Goal: Task Accomplishment & Management: Manage account settings

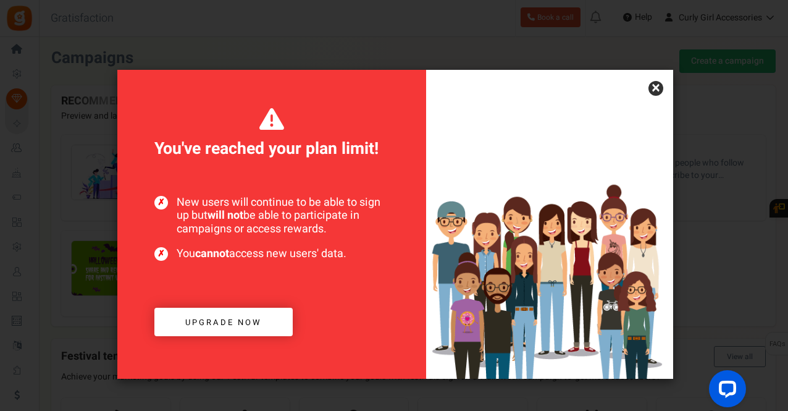
click at [654, 87] on link "×" at bounding box center [656, 88] width 15 height 15
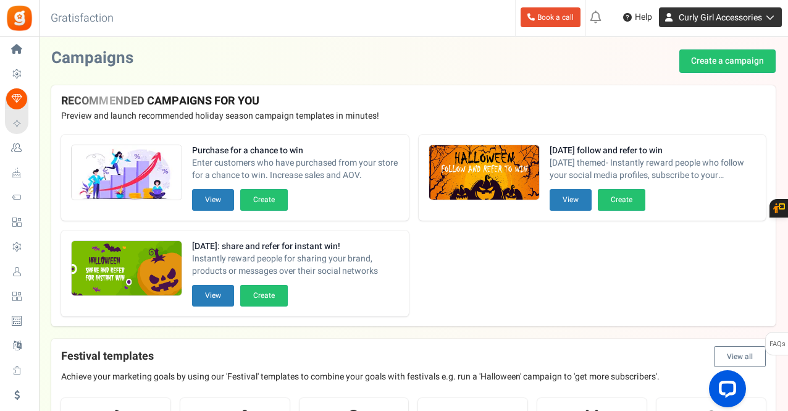
click at [733, 11] on span "Curly Girl Accessories" at bounding box center [720, 17] width 83 height 13
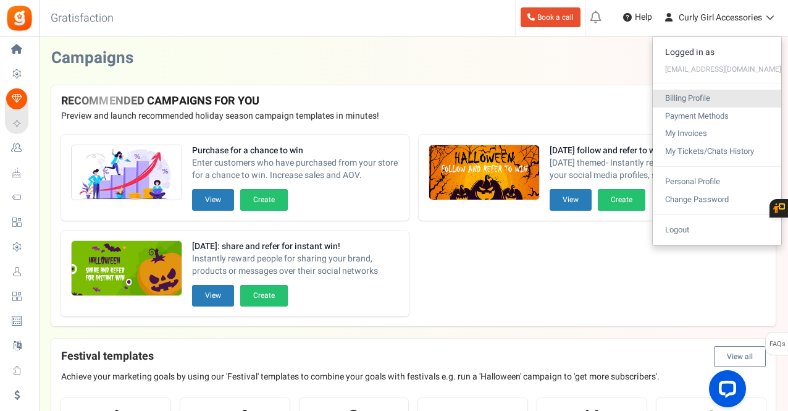
click at [691, 103] on link "Billing Profile" at bounding box center [717, 99] width 128 height 18
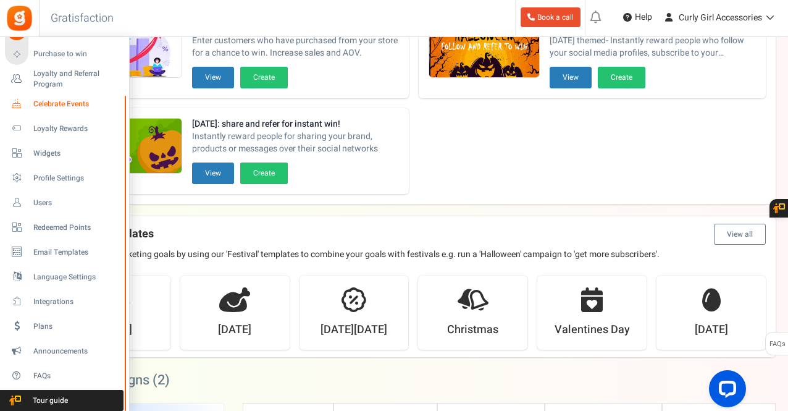
scroll to position [124, 0]
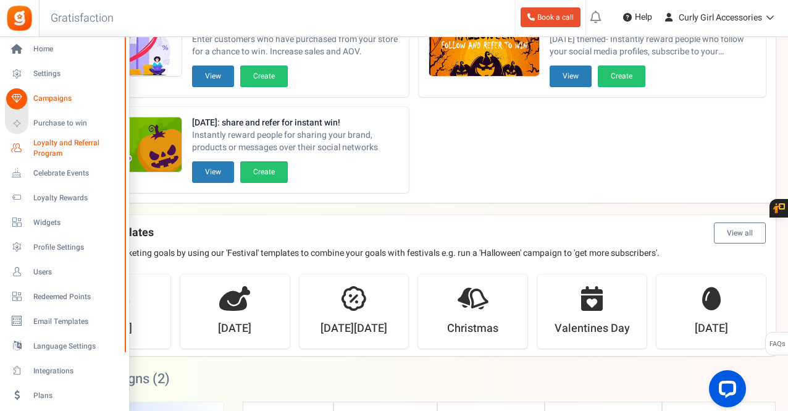
click at [56, 151] on span "Loyalty and Referral Program" at bounding box center [78, 148] width 90 height 21
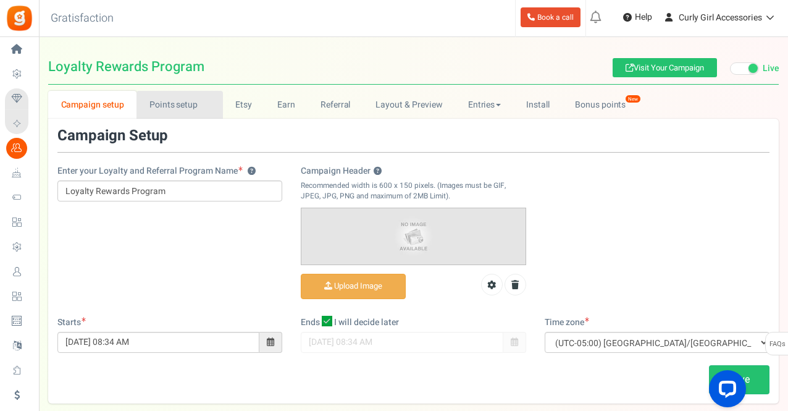
click at [157, 114] on link "Points setup New" at bounding box center [180, 105] width 86 height 28
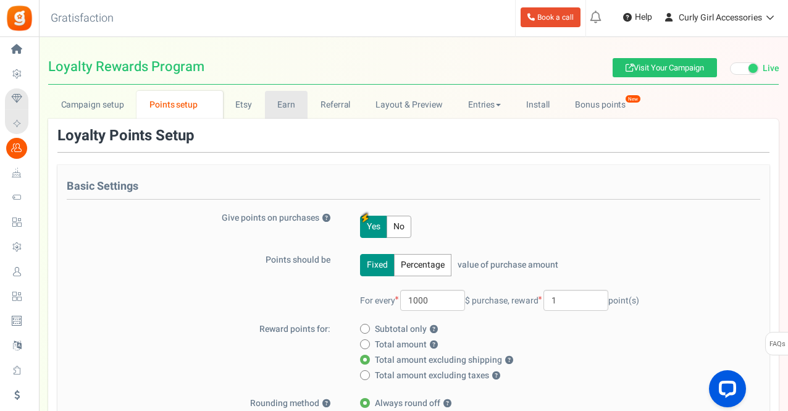
click at [295, 108] on link "Earn" at bounding box center [286, 105] width 43 height 28
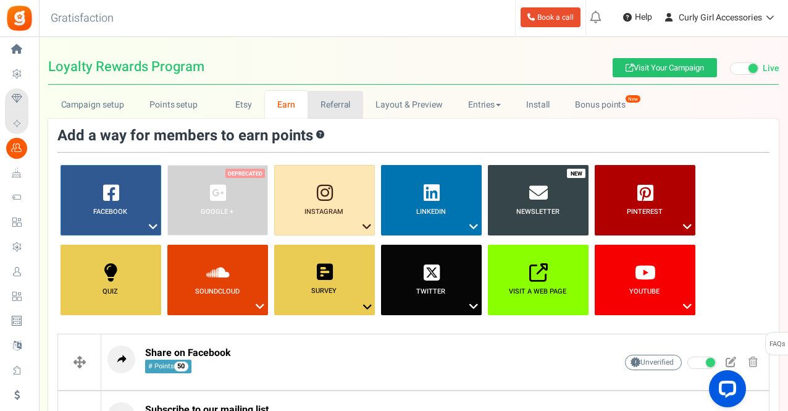
click at [338, 106] on link "Referral" at bounding box center [336, 105] width 56 height 28
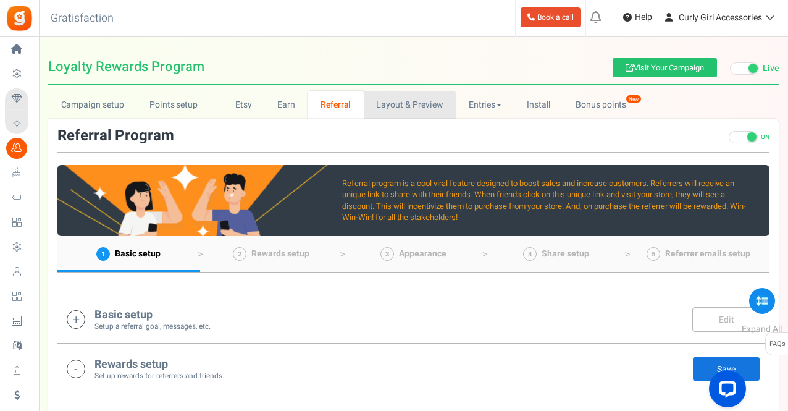
click at [397, 106] on link "Layout & Preview" at bounding box center [410, 105] width 92 height 28
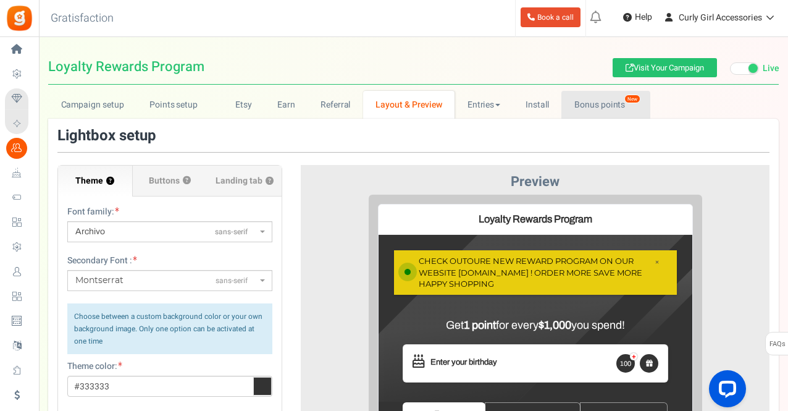
click at [581, 111] on link "Bonus points New" at bounding box center [606, 105] width 88 height 28
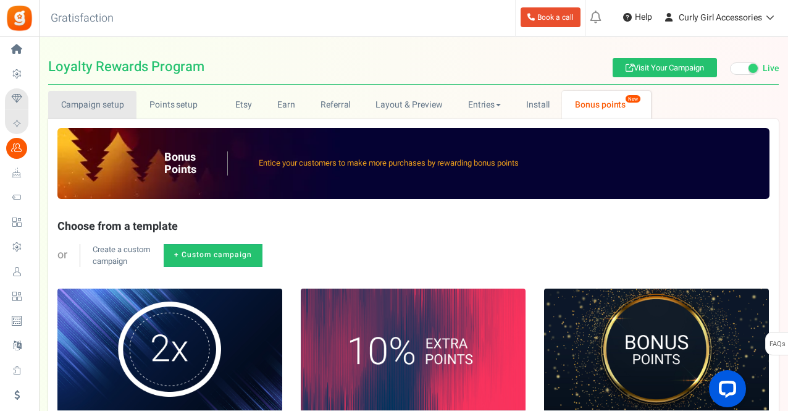
click at [79, 116] on link "Campaign setup" at bounding box center [92, 105] width 88 height 28
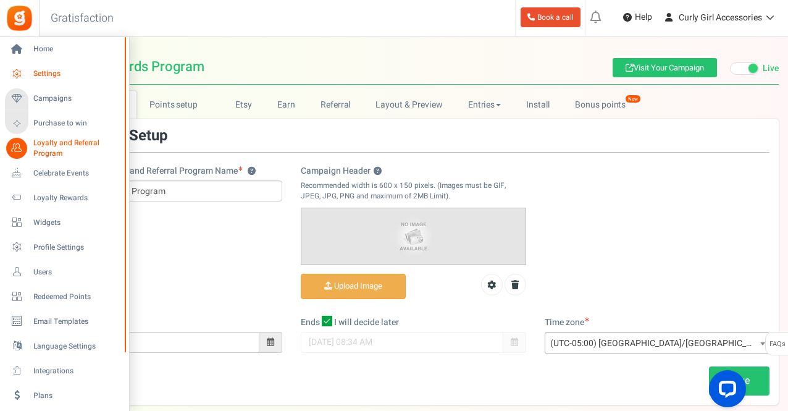
click at [13, 74] on icon at bounding box center [16, 74] width 21 height 21
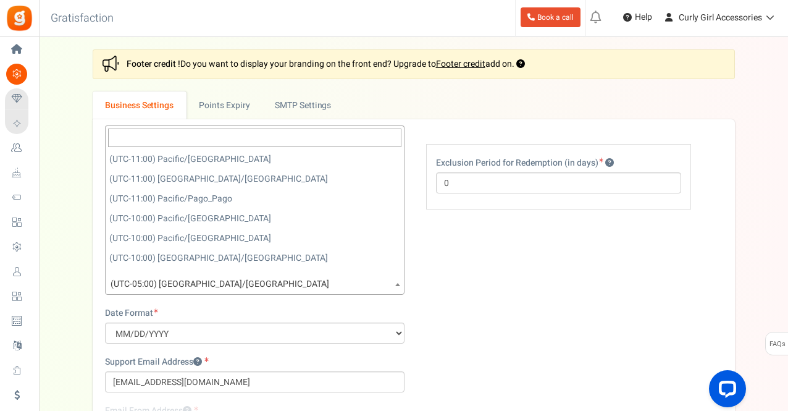
click at [256, 282] on span "(UTC-05:00) [GEOGRAPHIC_DATA]/[GEOGRAPHIC_DATA]" at bounding box center [255, 284] width 298 height 22
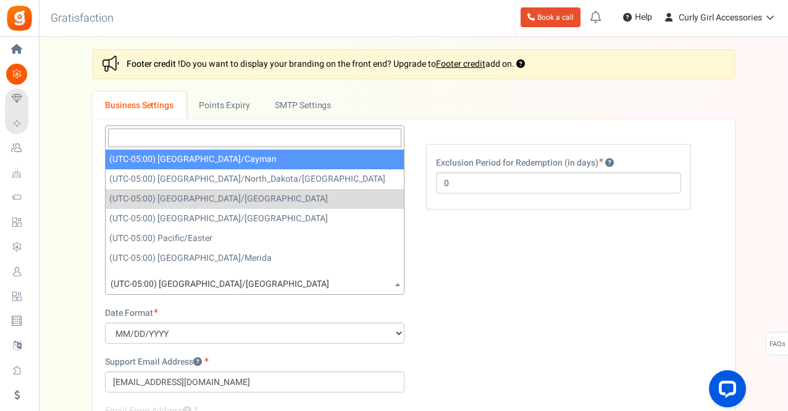
click at [258, 132] on input "search" at bounding box center [254, 137] width 293 height 19
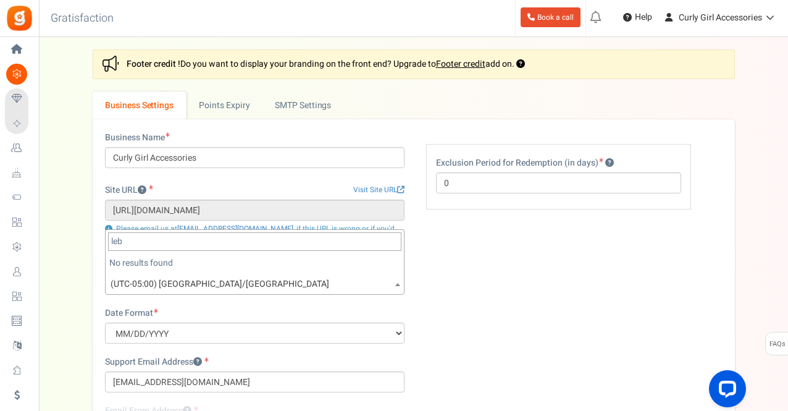
scroll to position [0, 0]
type input "leb"
click at [455, 303] on div "Business Name Curly Girl Accessories Site URL Visit Site URL [URL][DOMAIN_NAME]…" at bounding box center [414, 330] width 636 height 397
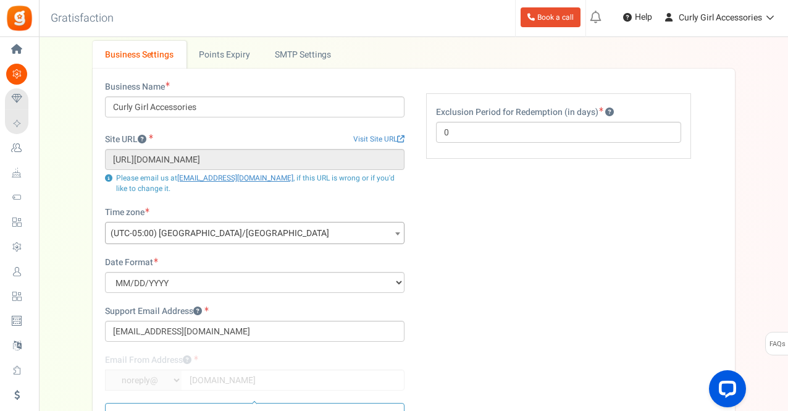
scroll to position [124, 0]
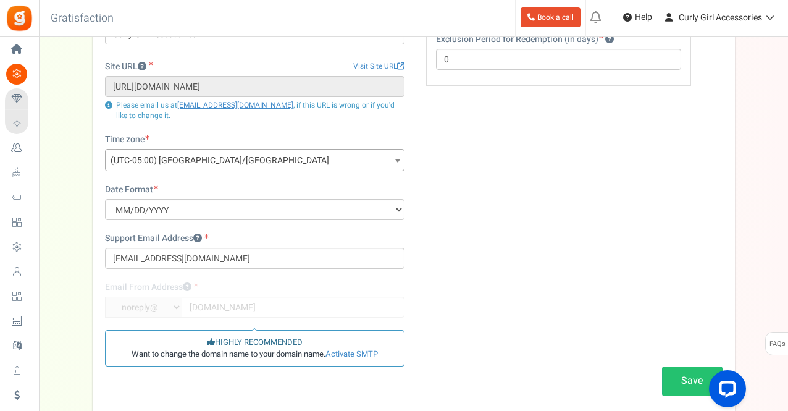
click at [238, 162] on span "(UTC-05:00) [GEOGRAPHIC_DATA]/[GEOGRAPHIC_DATA]" at bounding box center [255, 161] width 298 height 22
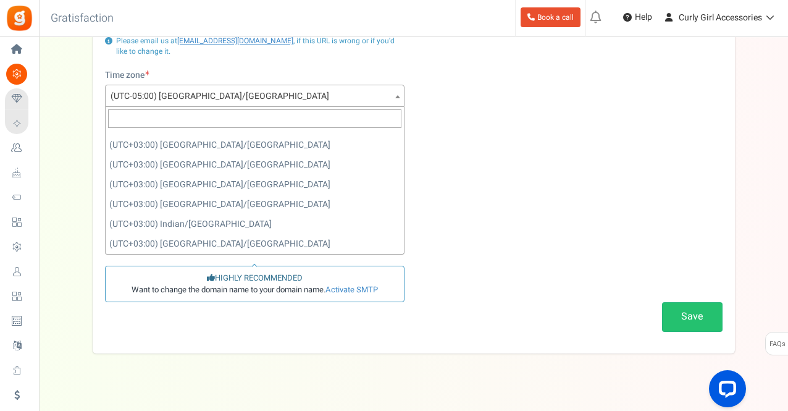
scroll to position [203, 0]
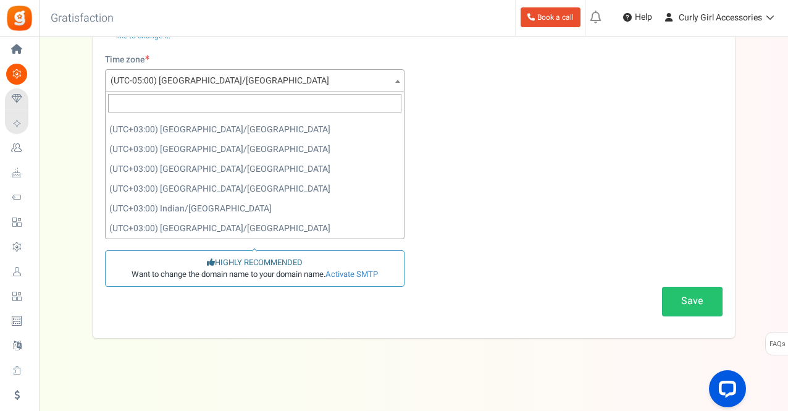
click at [508, 165] on div "Business Name Curly Girl Accessories Site URL Visit Site URL [URL][DOMAIN_NAME]…" at bounding box center [414, 126] width 636 height 397
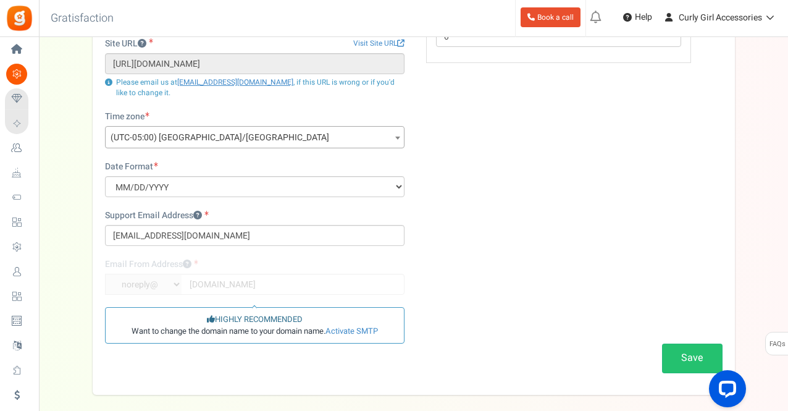
scroll to position [80, 0]
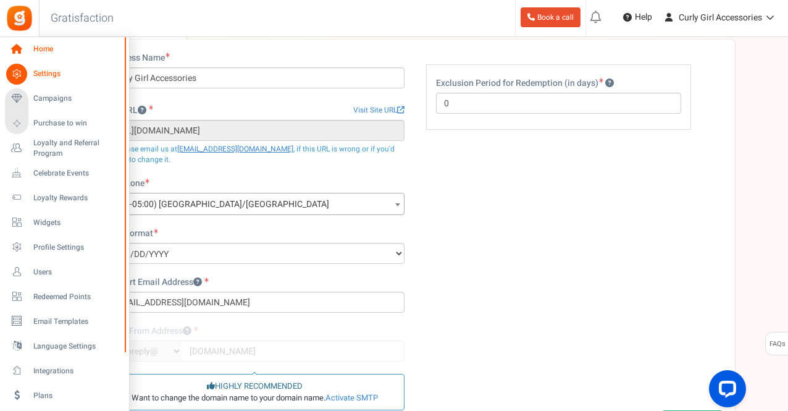
click at [21, 51] on icon at bounding box center [16, 49] width 21 height 21
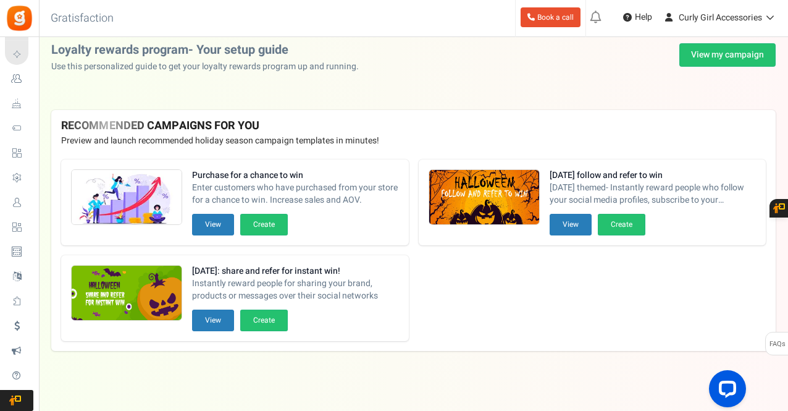
scroll to position [7, 0]
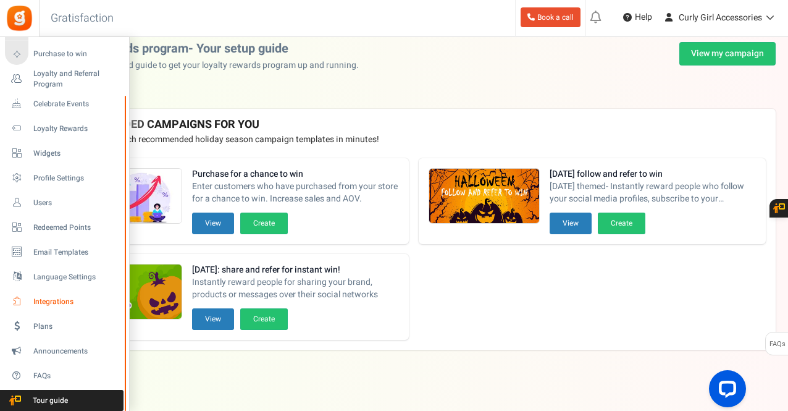
click at [44, 298] on span "Integrations" at bounding box center [76, 302] width 86 height 11
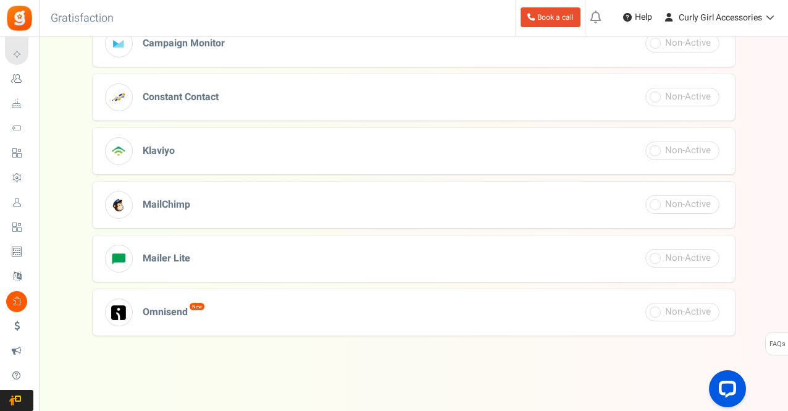
scroll to position [518, 0]
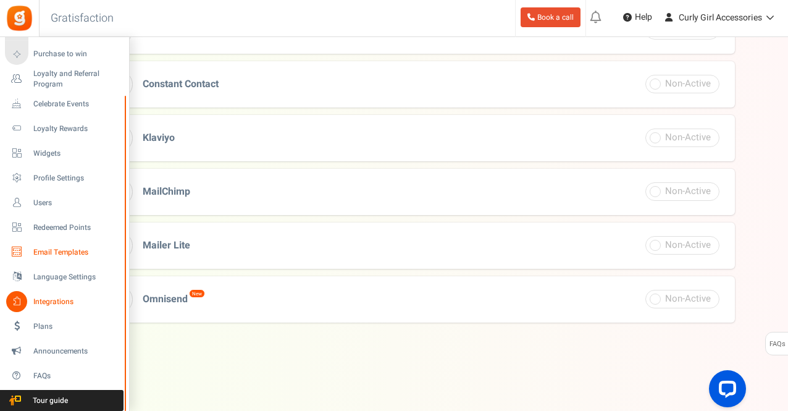
click at [19, 249] on icon at bounding box center [16, 252] width 21 height 21
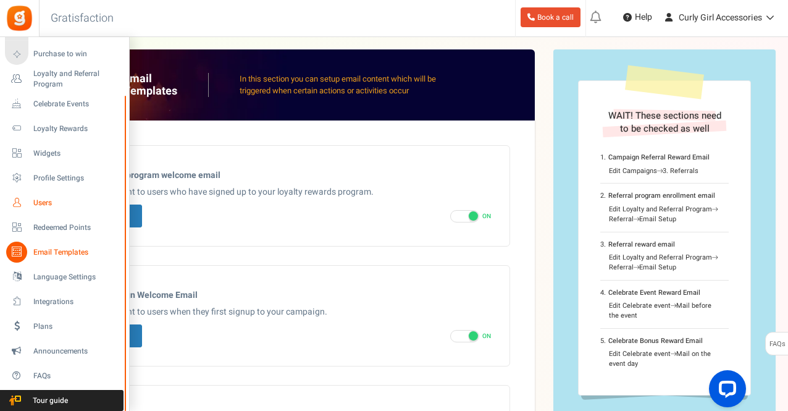
click at [15, 202] on icon at bounding box center [16, 202] width 21 height 21
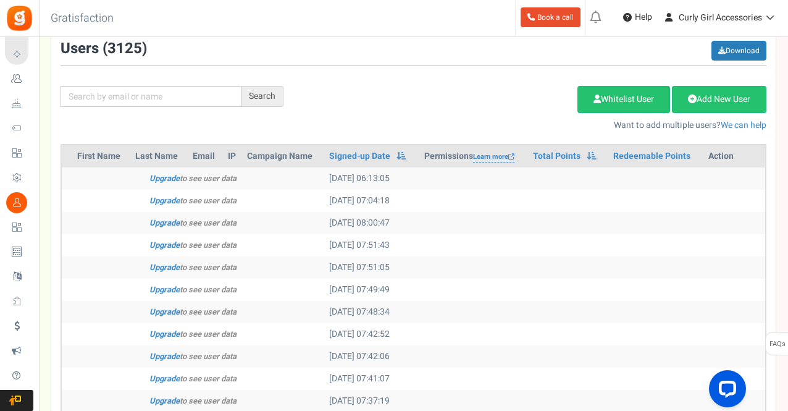
scroll to position [73, 0]
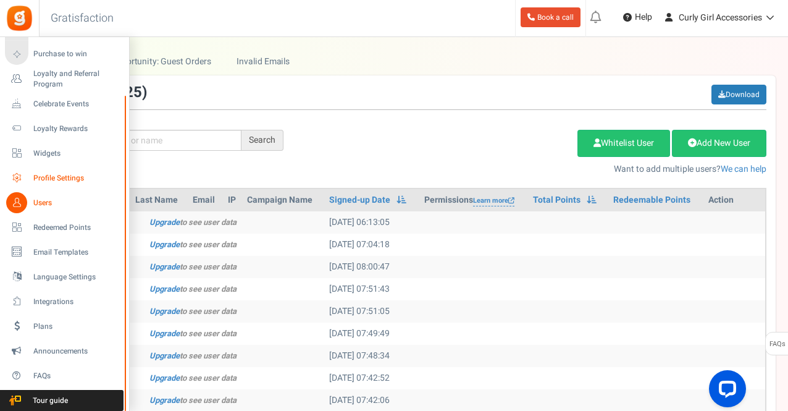
click at [19, 177] on icon at bounding box center [16, 177] width 21 height 21
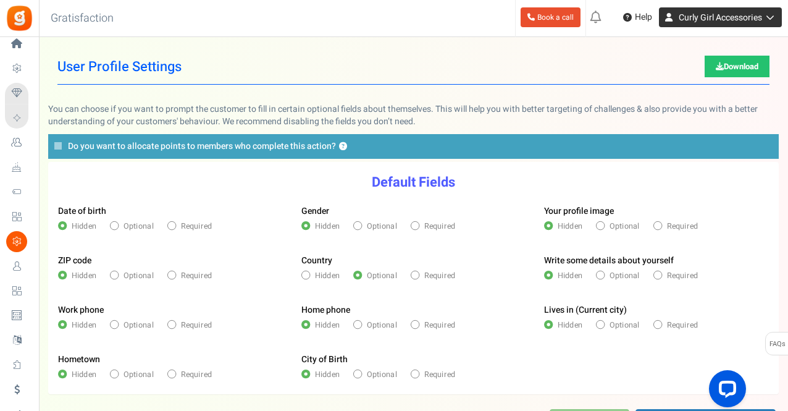
click at [698, 22] on span "Curly Girl Accessories" at bounding box center [720, 17] width 83 height 13
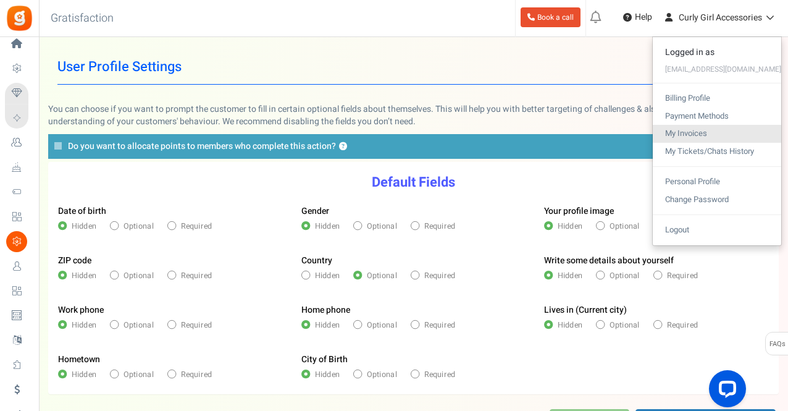
click at [701, 136] on link "My Invoices" at bounding box center [717, 134] width 128 height 18
